Goal: Transaction & Acquisition: Purchase product/service

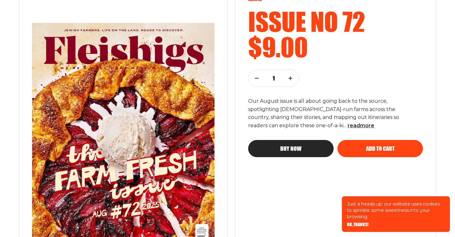
scroll to position [105, 0]
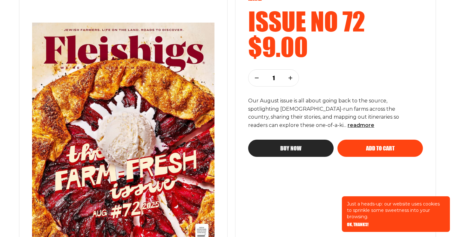
click at [280, 150] on div "Buy now" at bounding box center [291, 148] width 60 height 6
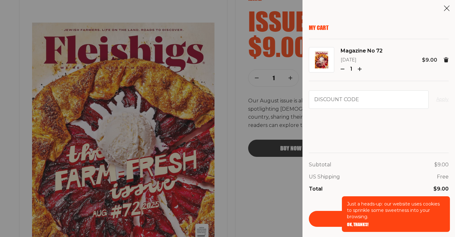
click at [361, 222] on span "OK, THANKS!" at bounding box center [358, 220] width 22 height 4
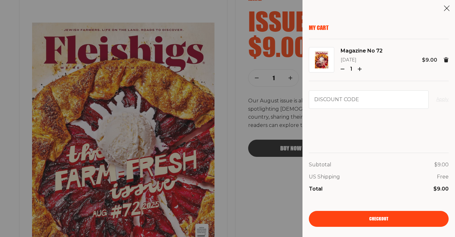
click at [361, 216] on link "Checkout" at bounding box center [379, 219] width 140 height 16
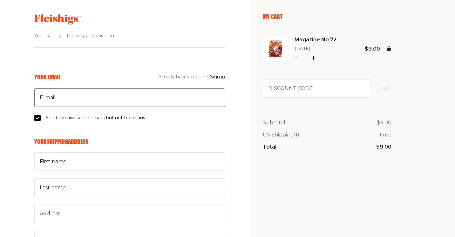
scroll to position [12, 0]
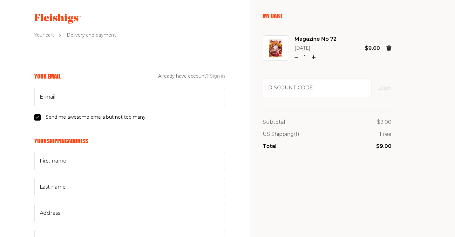
click at [216, 75] on button "Sign in" at bounding box center [217, 76] width 15 height 8
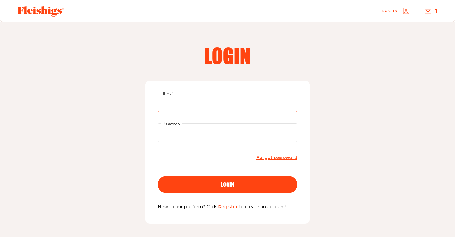
click at [181, 109] on input "Email" at bounding box center [228, 102] width 140 height 18
type input "[EMAIL_ADDRESS][DOMAIN_NAME]"
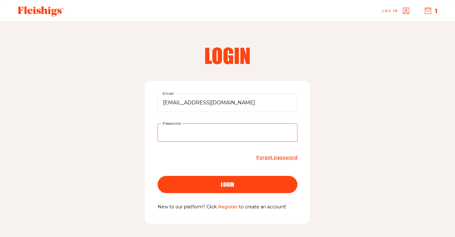
click at [158, 176] on button "login" at bounding box center [228, 184] width 140 height 17
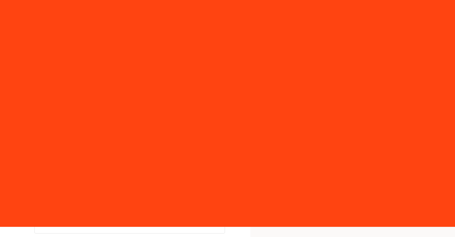
select select "US"
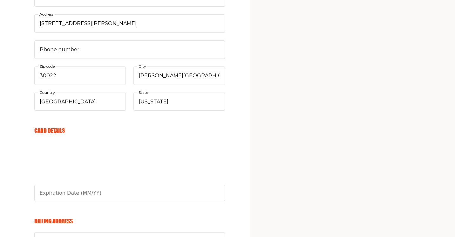
scroll to position [201, 0]
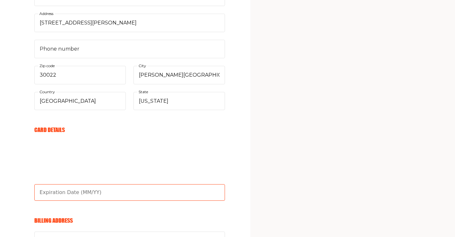
type input "11/26"
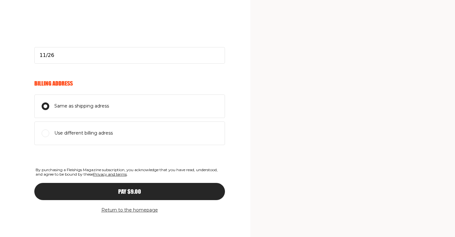
scroll to position [341, 0]
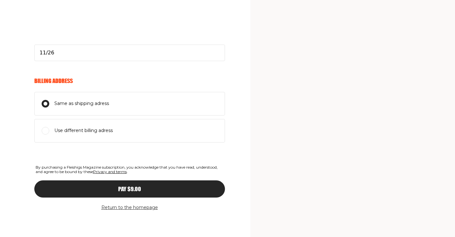
click at [143, 189] on div "Pay $9.00" at bounding box center [129, 189] width 165 height 6
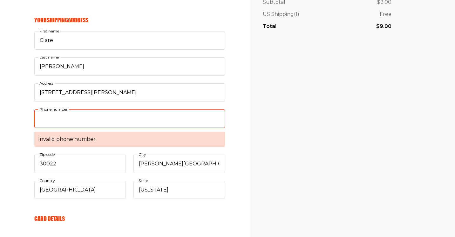
click at [79, 121] on input "Phone number Invalid phone number" at bounding box center [129, 118] width 191 height 18
click at [71, 123] on input "Phone number Invalid phone number" at bounding box center [129, 118] width 191 height 18
click at [65, 121] on input "Phone number Invalid phone number" at bounding box center [129, 118] width 191 height 18
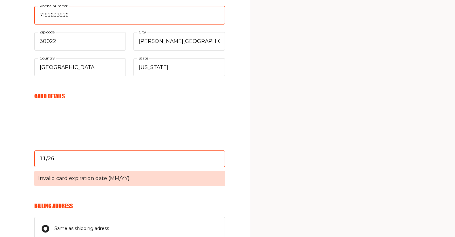
scroll to position [281, 0]
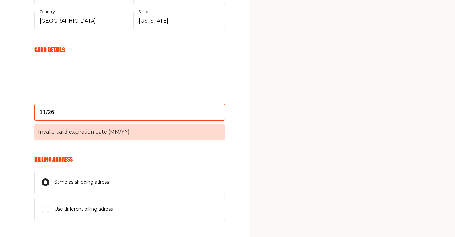
type input "7155633556"
click at [122, 159] on h6 "Billing Address" at bounding box center [129, 159] width 191 height 7
click at [27, 139] on div "Your Email clarebruning@gmail.com E-mail Send me awesome emails but not too man…" at bounding box center [112, 59] width 225 height 512
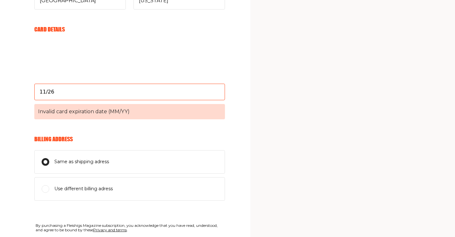
scroll to position [339, 0]
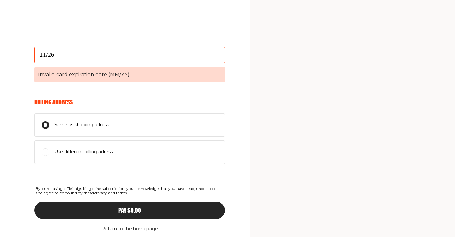
click at [98, 212] on div "Pay $9.00" at bounding box center [129, 210] width 165 height 6
click at [61, 55] on input "11/26" at bounding box center [129, 55] width 191 height 17
click at [21, 79] on div "Your Email clarebruning@gmail.com E-mail Send me awesome emails but not too man…" at bounding box center [112, 2] width 225 height 512
drag, startPoint x: 56, startPoint y: 59, endPoint x: 29, endPoint y: 59, distance: 27.7
click at [29, 59] on div "Your Email clarebruning@gmail.com E-mail Send me awesome emails but not too man…" at bounding box center [112, 2] width 225 height 512
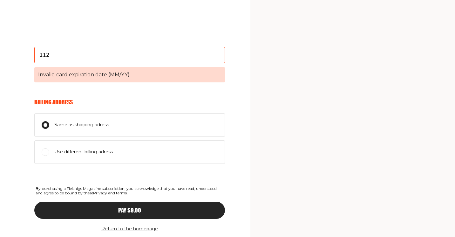
type input "11/26"
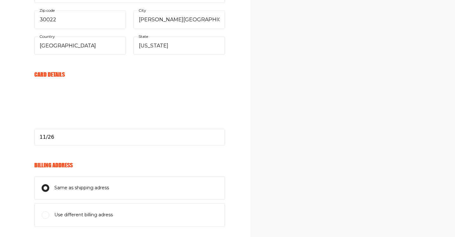
scroll to position [331, 0]
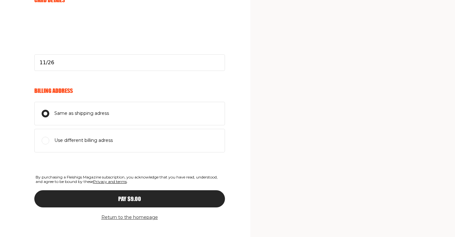
click at [104, 198] on div "Pay $9.00" at bounding box center [129, 199] width 165 height 6
